Goal: Transaction & Acquisition: Purchase product/service

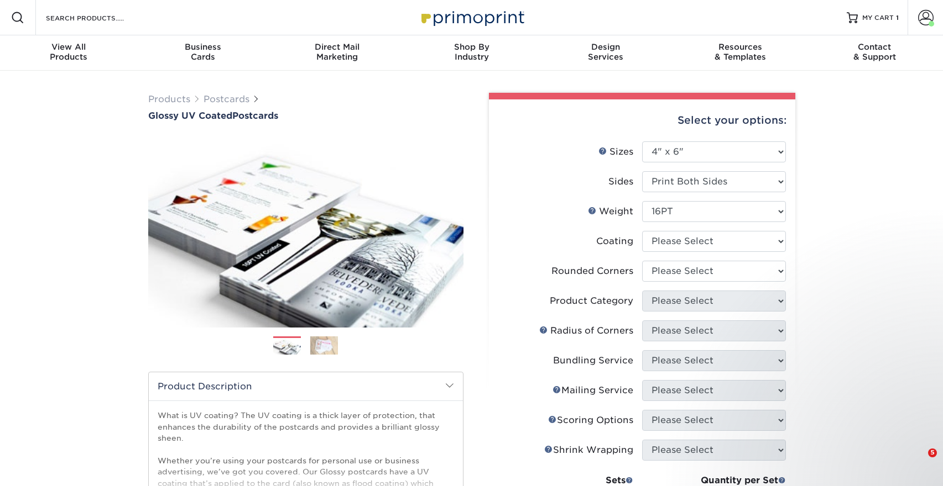
select select "4.00x6.00"
click at [863, 302] on div "Products Postcards Glossy UV Coated Postcards Previous Next show more 25" at bounding box center [471, 410] width 943 height 678
click at [689, 177] on select "Please Select Print Both Sides Print Front Only" at bounding box center [714, 181] width 144 height 21
click at [642, 171] on select "Please Select Print Both Sides Print Front Only" at bounding box center [714, 181] width 144 height 21
click at [674, 238] on select at bounding box center [714, 241] width 144 height 21
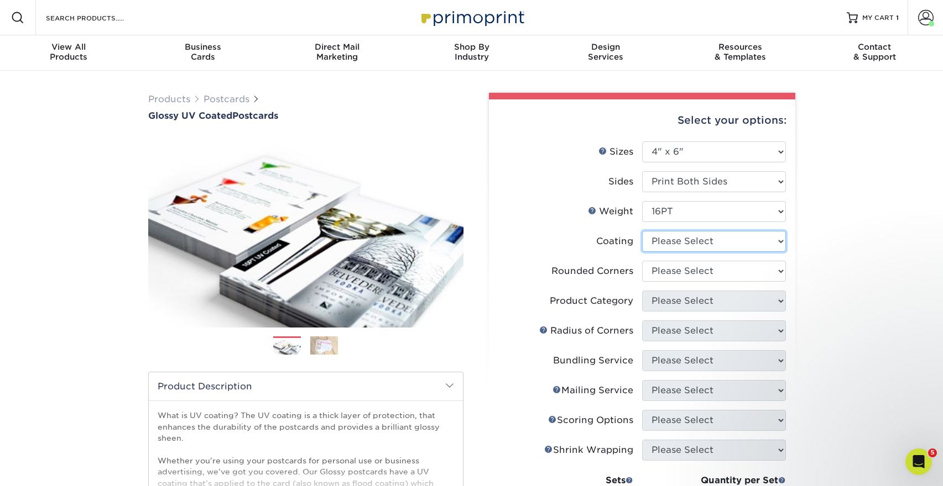
select select "ae367451-b2b8-45df-a344-0f05b6a12993"
click at [642, 231] on select at bounding box center [714, 241] width 144 height 21
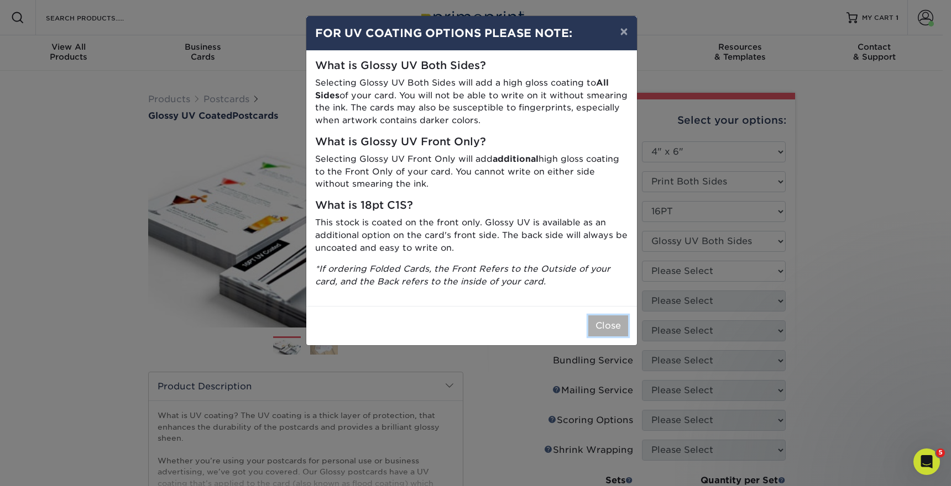
click at [601, 329] on button "Close" at bounding box center [608, 326] width 40 height 21
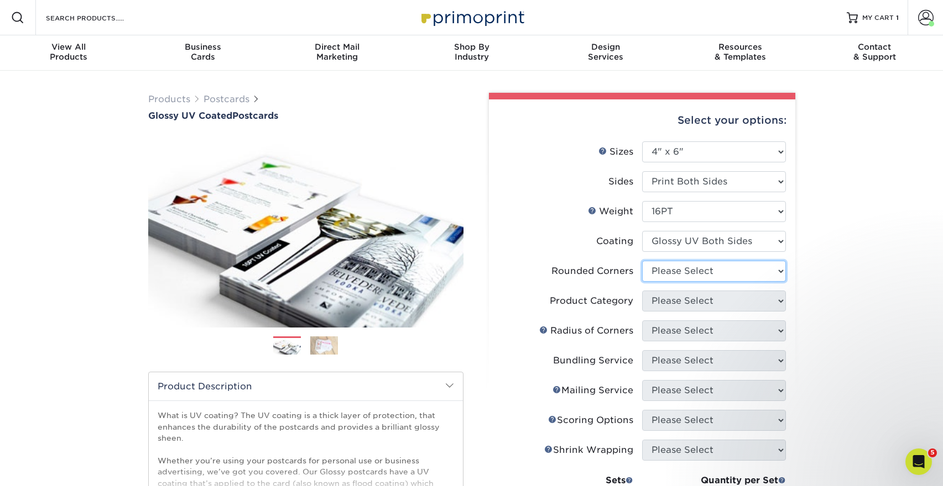
click at [673, 281] on select "Please Select Yes - Round 4 Corners No" at bounding box center [714, 271] width 144 height 21
select select "0"
click at [642, 261] on select "Please Select Yes - Round 4 Corners No" at bounding box center [714, 271] width 144 height 21
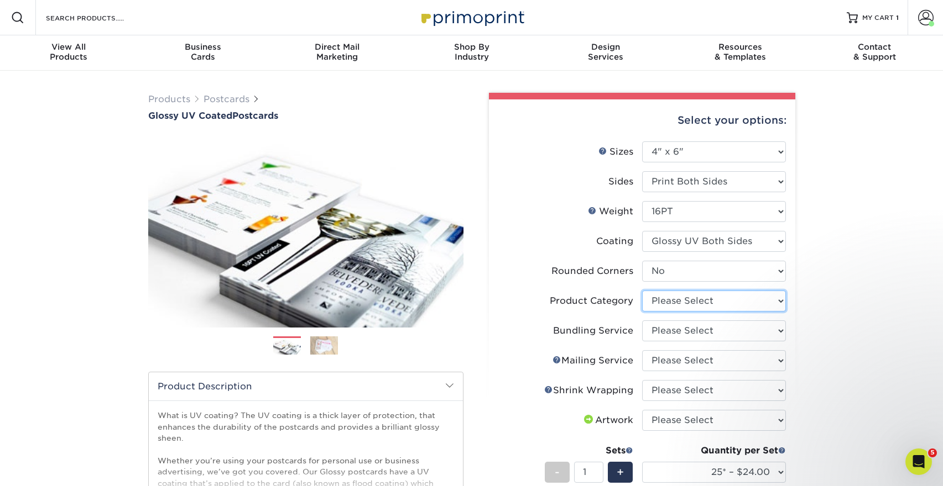
click at [671, 304] on select "Please Select Postcards" at bounding box center [714, 301] width 144 height 21
select select "9b7272e0-d6c8-4c3c-8e97-d3a1bcdab858"
click at [642, 291] on select "Please Select Postcards" at bounding box center [714, 301] width 144 height 21
click at [674, 337] on select "Please Select No Bundling Services Yes, Bundles of 50 (+2 Days) Yes, Bundles of…" at bounding box center [714, 331] width 144 height 21
select select "58689abb-25c0-461c-a4c3-a80b627d6649"
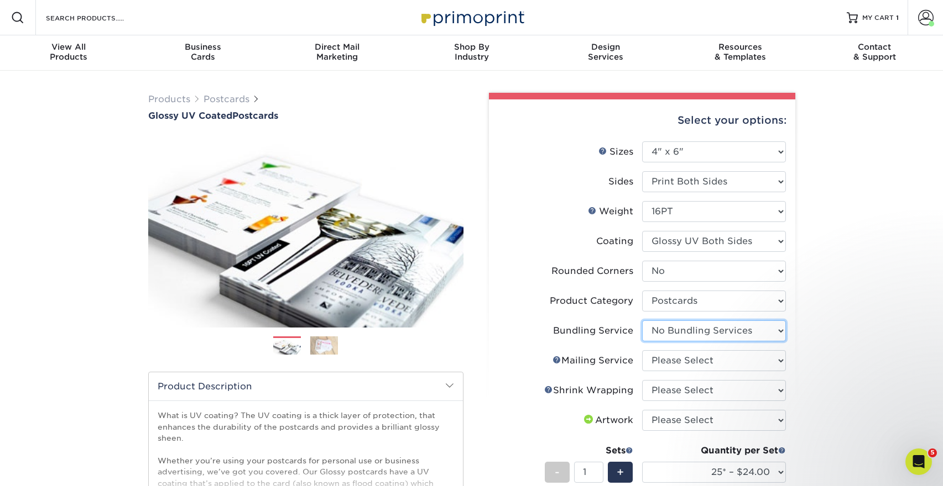
click at [642, 321] on select "Please Select No Bundling Services Yes, Bundles of 50 (+2 Days) Yes, Bundles of…" at bounding box center [714, 331] width 144 height 21
click at [676, 358] on select "Please Select No Direct Mailing Service No, I will mail/stamp/imprint Direct Ma…" at bounding box center [714, 361] width 144 height 21
select select "3e5e9bdd-d78a-4c28-a41d-fe1407925ca6"
click at [642, 351] on select "Please Select No Direct Mailing Service No, I will mail/stamp/imprint Direct Ma…" at bounding box center [714, 361] width 144 height 21
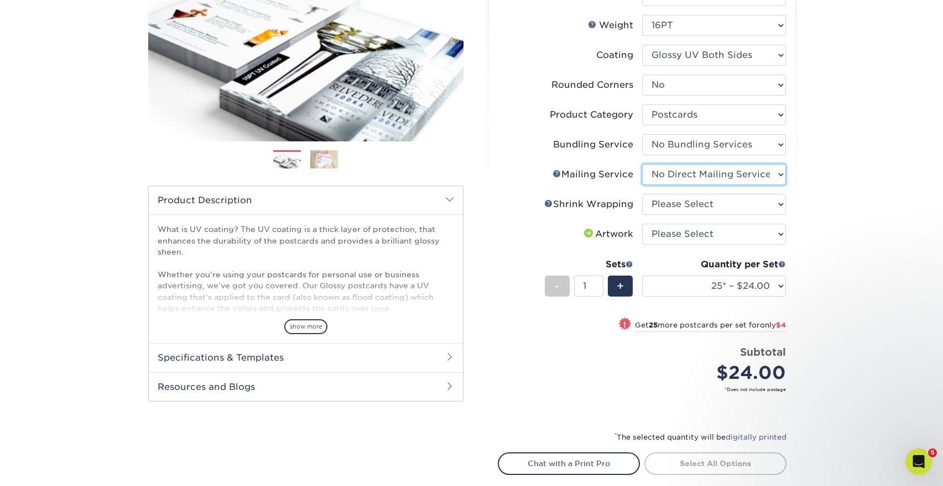
scroll to position [221, 0]
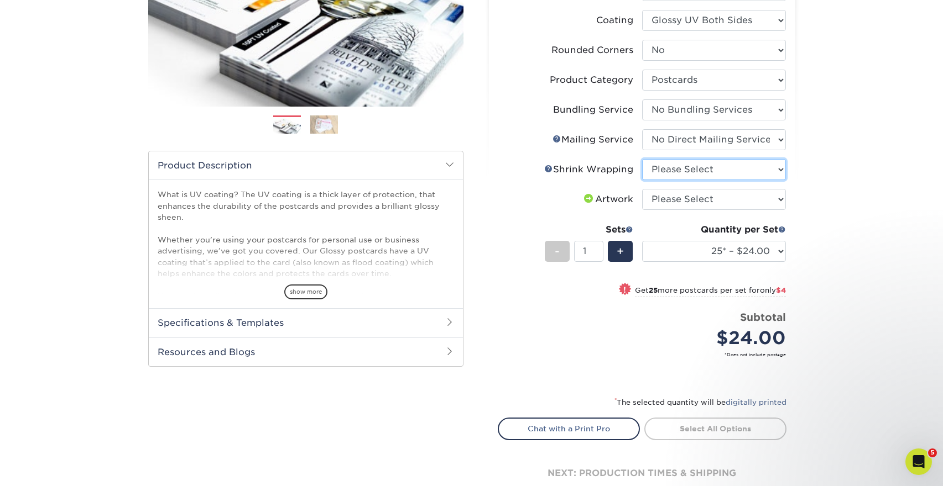
click at [677, 170] on select "Please Select No Shrink Wrapping Shrink Wrap 100 Per Package Shrink Wrap 50 Per…" at bounding box center [714, 169] width 144 height 21
select select "c8749376-e7da-41d0-b3dc-647faf84d907"
click at [642, 159] on select "Please Select No Shrink Wrapping Shrink Wrap 100 Per Package Shrink Wrap 50 Per…" at bounding box center [714, 169] width 144 height 21
click at [678, 198] on select "Please Select I will upload files I need a design - $150" at bounding box center [714, 199] width 144 height 21
select select "upload"
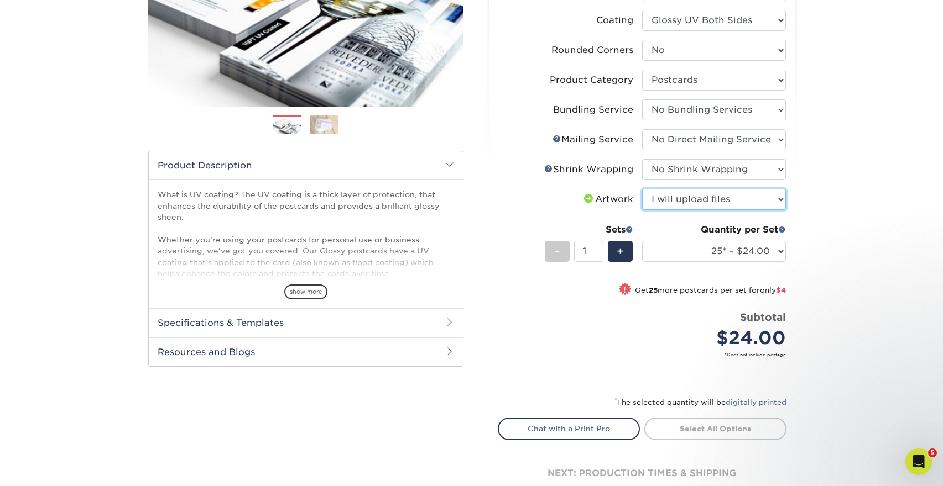
click at [642, 189] on select "Please Select I will upload files I need a design - $150" at bounding box center [714, 199] width 144 height 21
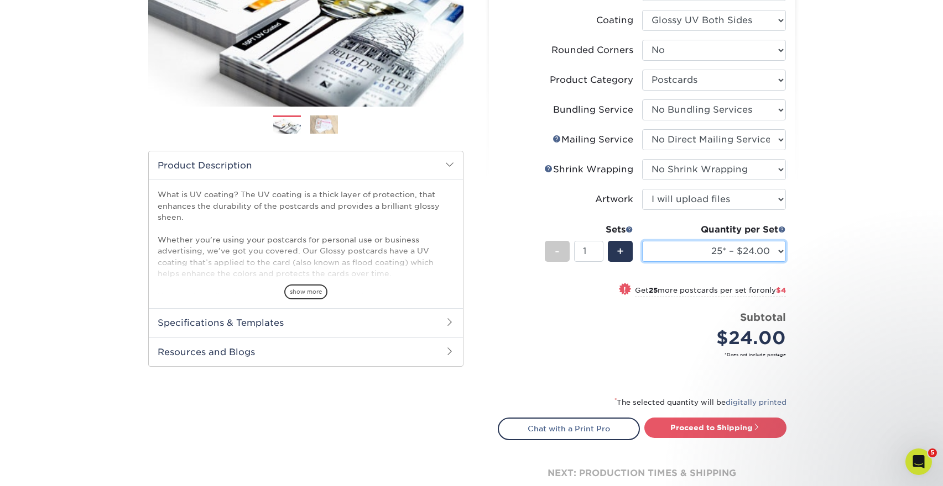
click at [724, 250] on select "25* – $24.00 50* – $28.00 75* – $34.00 100* – $41.00 250* – $74.00 500 – $88.00…" at bounding box center [714, 251] width 144 height 21
click at [642, 241] on select "25* – $24.00 50* – $28.00 75* – $34.00 100* – $41.00 250* – $74.00 500 – $88.00…" at bounding box center [714, 251] width 144 height 21
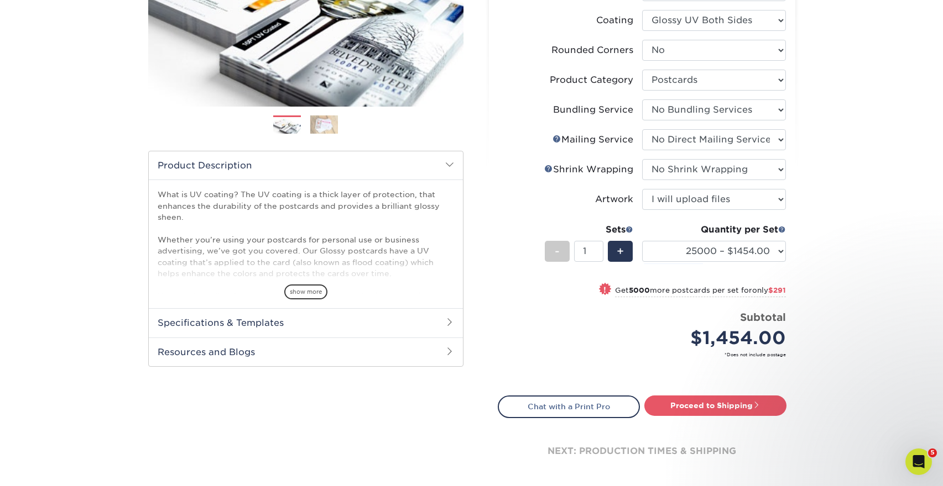
click at [244, 461] on div "Previous Next show more 25" at bounding box center [305, 217] width 315 height 609
click at [780, 253] on select "25* – $24.00 50* – $28.00 75* – $34.00 100* – $41.00 250* – $74.00 500 – $88.00…" at bounding box center [714, 251] width 144 height 21
select select "2500 – $205.00"
click at [642, 241] on select "25* – $24.00 50* – $28.00 75* – $34.00 100* – $41.00 250* – $74.00 500 – $88.00…" at bounding box center [714, 251] width 144 height 21
click at [839, 264] on div "Products Postcards Glossy UV Coated Postcards Previous Next show more 25" at bounding box center [471, 187] width 943 height 675
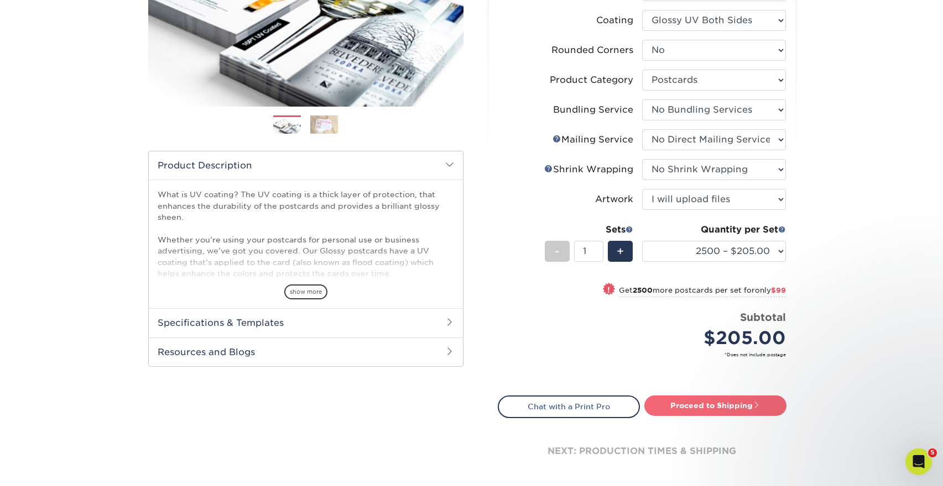
click at [724, 409] on link "Proceed to Shipping" at bounding box center [715, 406] width 142 height 20
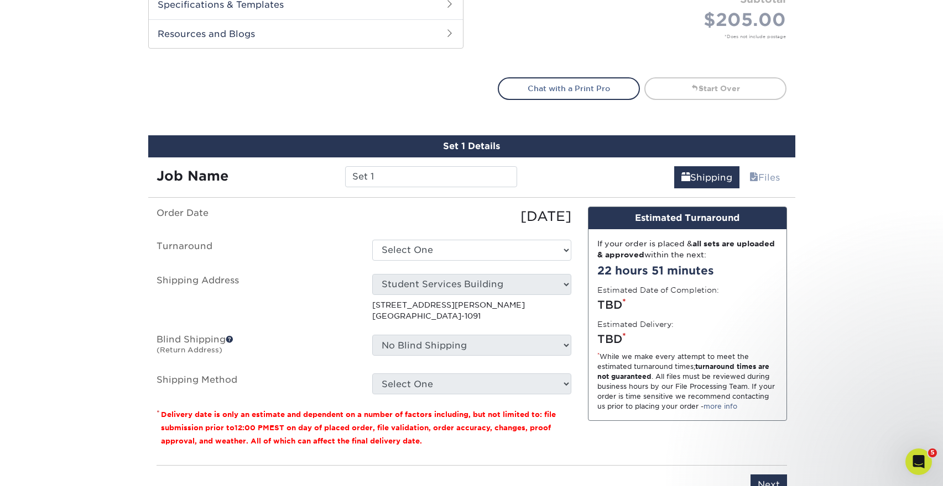
scroll to position [647, 0]
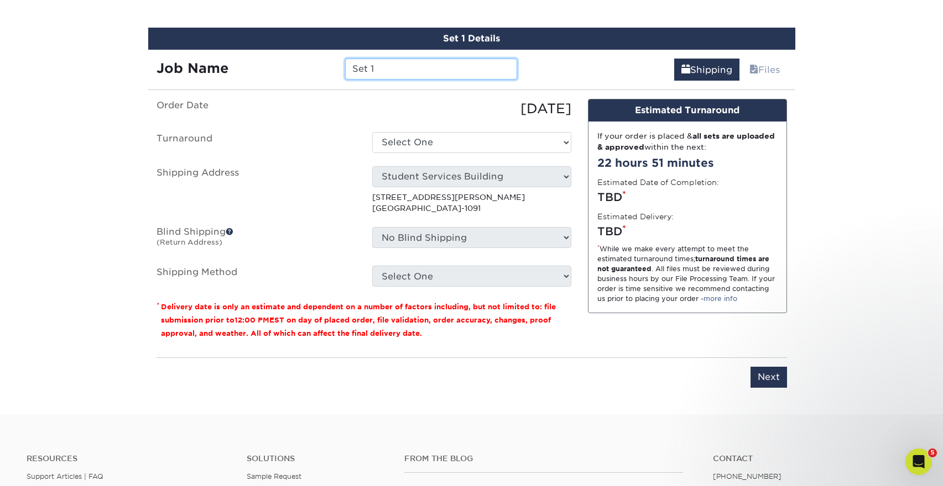
click at [416, 70] on input "Set 1" at bounding box center [431, 69] width 172 height 21
type input "CARE Counselor Cards"
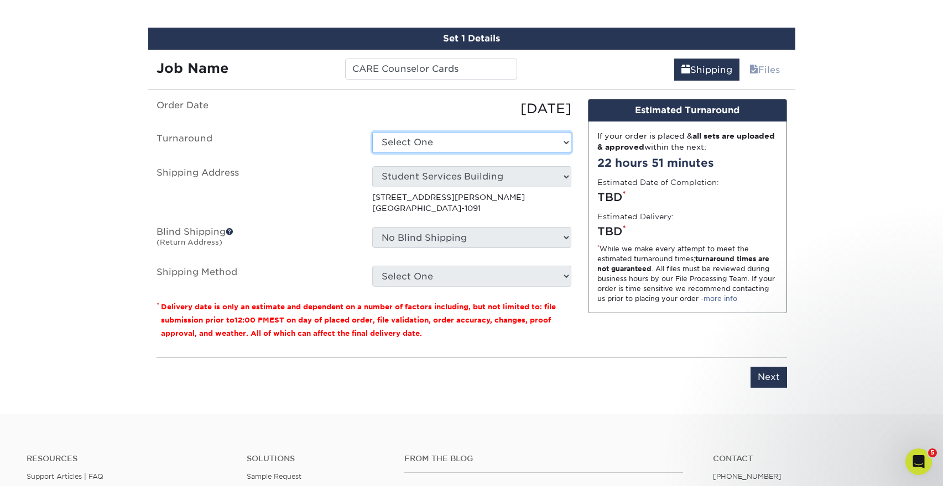
click at [456, 141] on select "Select One 2-4 Business Days 2 Day Next Business Day" at bounding box center [471, 142] width 199 height 21
select select "98ec8237-ac50-4569-9951-732f0c513128"
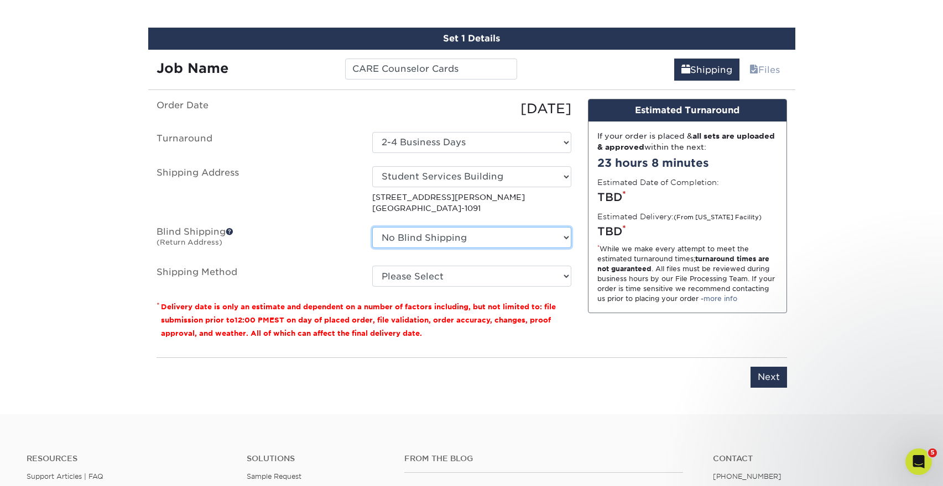
click at [422, 239] on select "No Blind Shipping ERIN SSB - Materials Management SSB Ground Floor Student Serv…" at bounding box center [471, 237] width 199 height 21
click at [372, 227] on select "No Blind Shipping ERIN SSB - Materials Management SSB Ground Floor Student Serv…" at bounding box center [471, 237] width 199 height 21
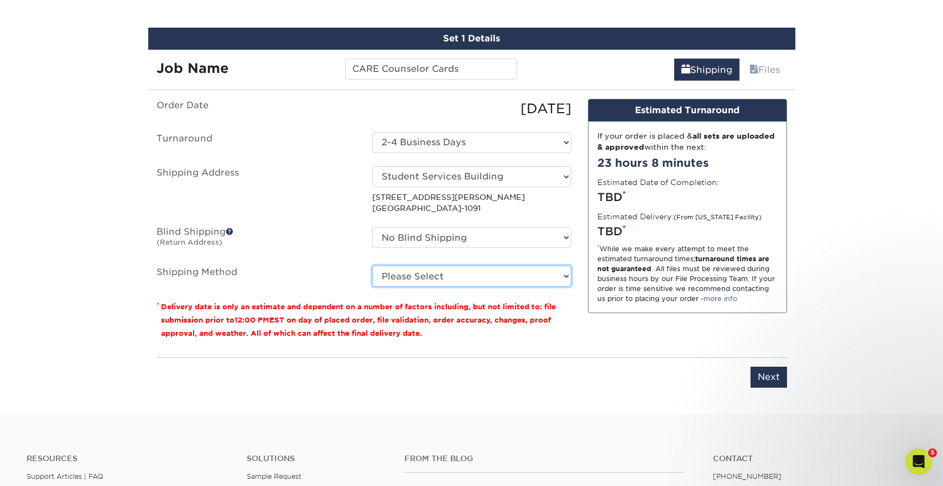
click at [422, 274] on select "Please Select Ground Shipping (+$23.69) 3 Day Shipping Service (+$36.15) 2 Day …" at bounding box center [471, 276] width 199 height 21
select select "03"
click at [372, 266] on select "Please Select Ground Shipping (+$23.69) 3 Day Shipping Service (+$36.15) 2 Day …" at bounding box center [471, 276] width 199 height 21
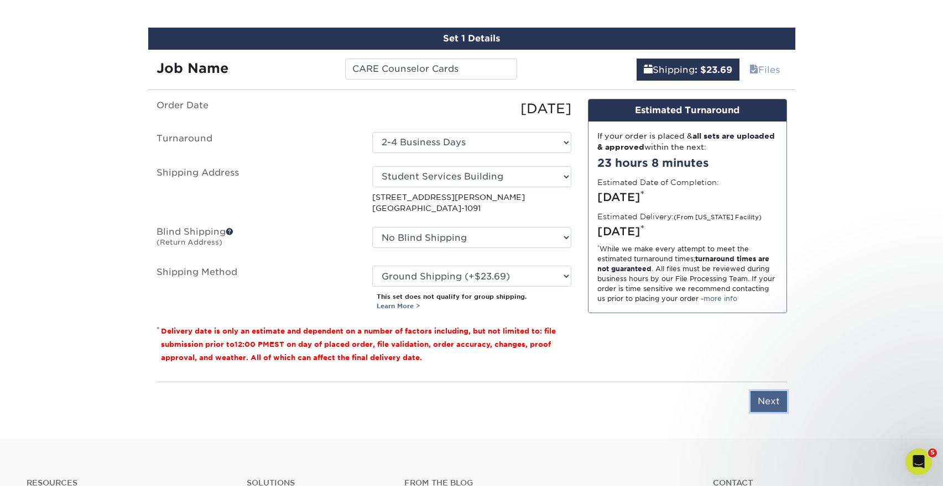
click at [769, 402] on input "Next" at bounding box center [768, 401] width 36 height 21
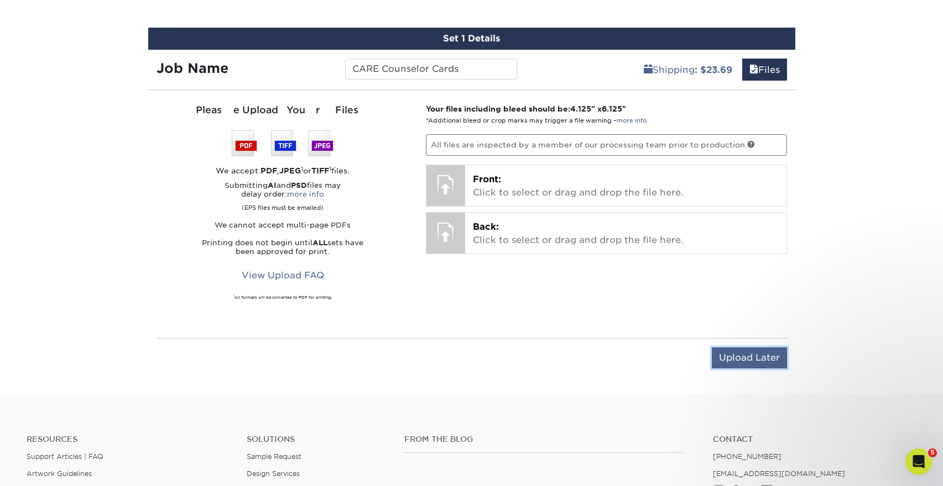
click at [753, 358] on input "Upload Later" at bounding box center [749, 358] width 75 height 21
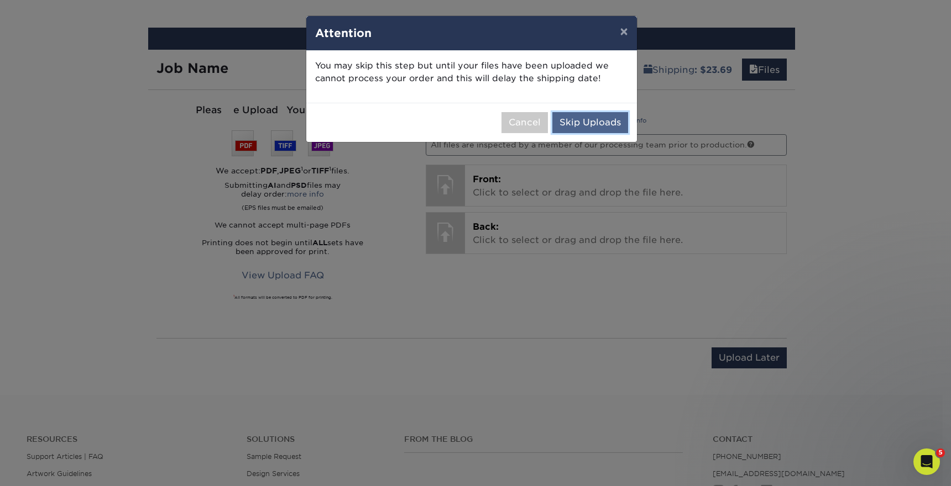
click at [588, 121] on button "Skip Uploads" at bounding box center [590, 122] width 76 height 21
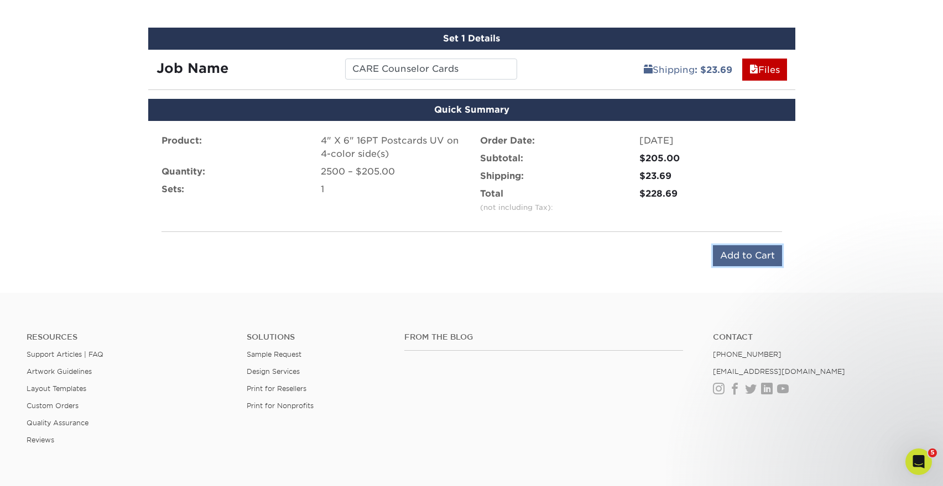
click at [732, 254] on input "Add to Cart" at bounding box center [747, 255] width 69 height 21
